Goal: Navigation & Orientation: Find specific page/section

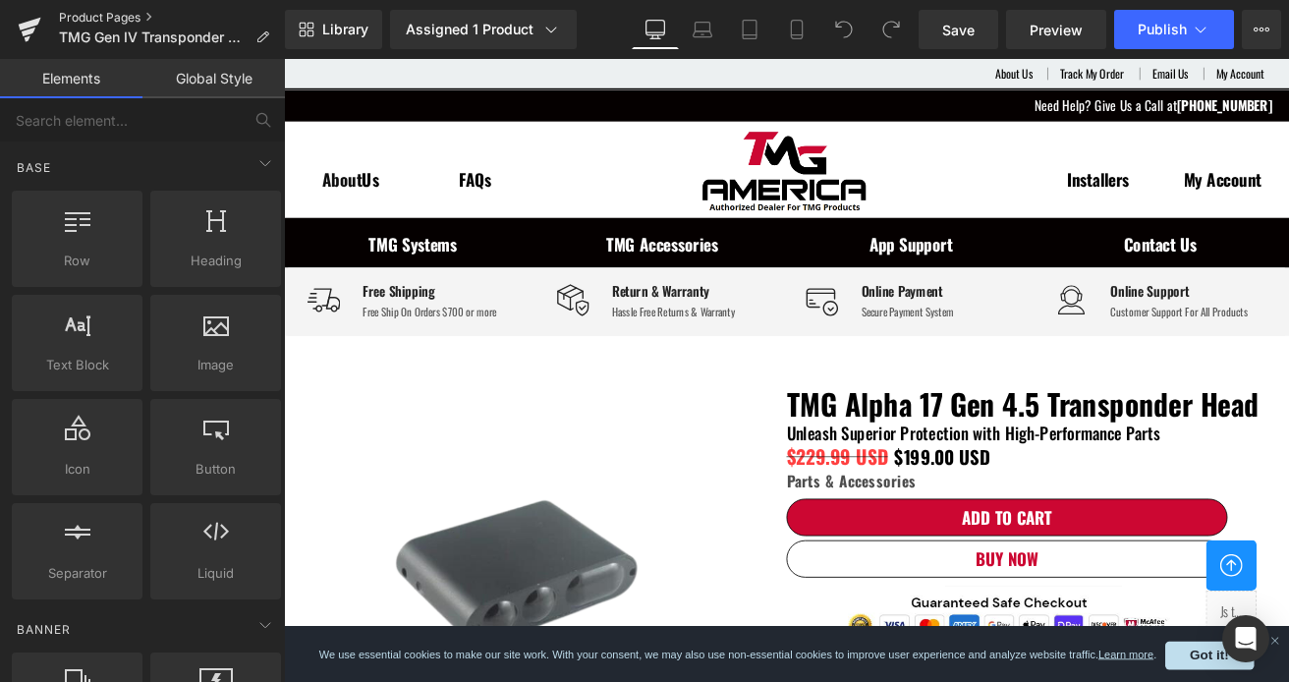
click at [130, 14] on link "Product Pages" at bounding box center [172, 18] width 226 height 16
